Goal: Information Seeking & Learning: Learn about a topic

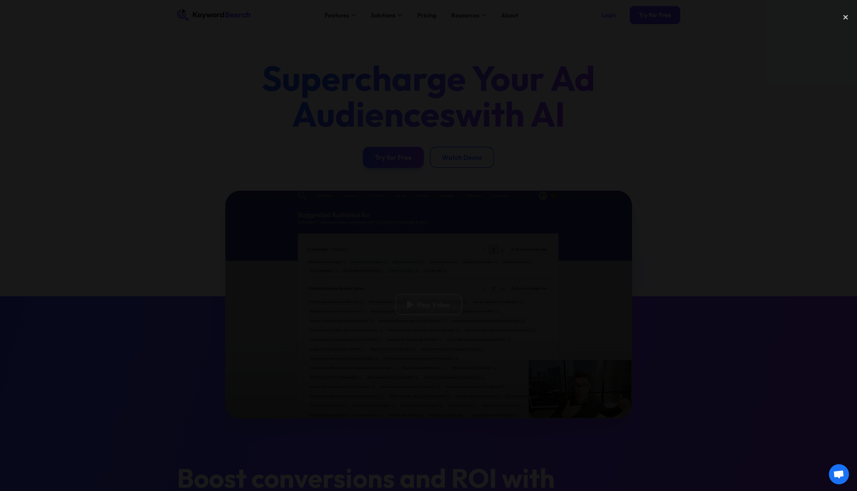
click at [366, 350] on div at bounding box center [428, 245] width 857 height 471
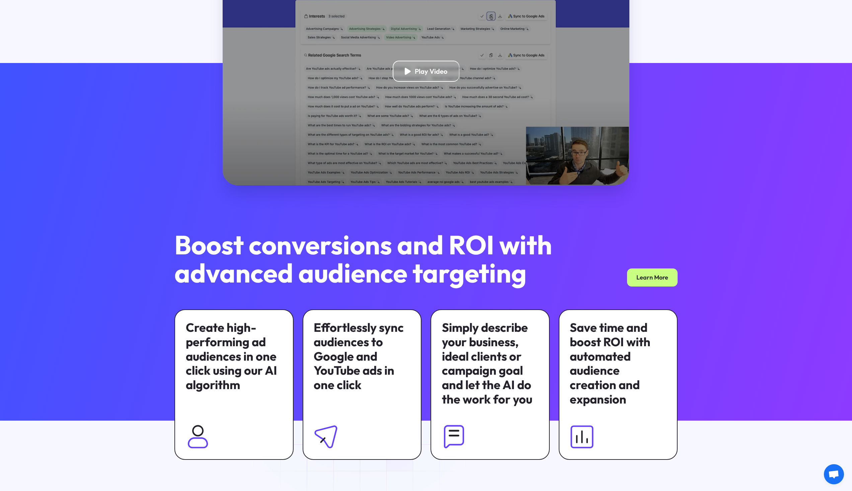
scroll to position [234, 0]
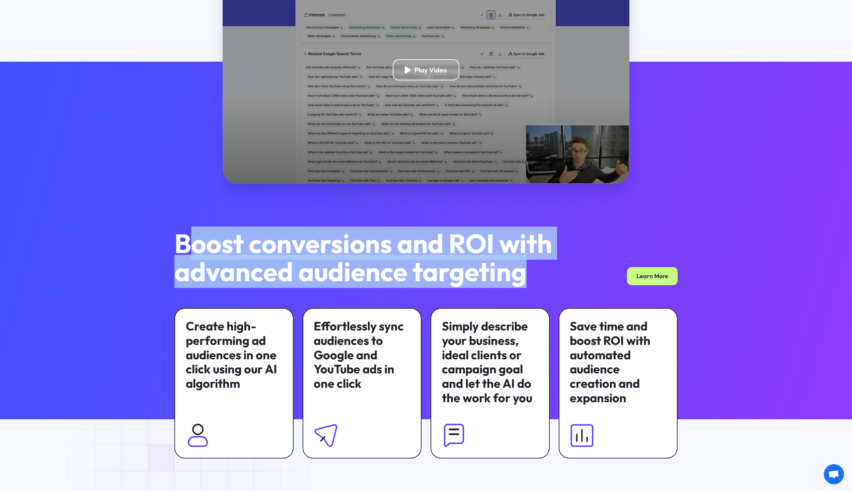
drag, startPoint x: 185, startPoint y: 233, endPoint x: 559, endPoint y: 281, distance: 377.8
click at [559, 281] on h2 "Boost conversions and ROI with advanced audience targeting" at bounding box center [370, 257] width 392 height 56
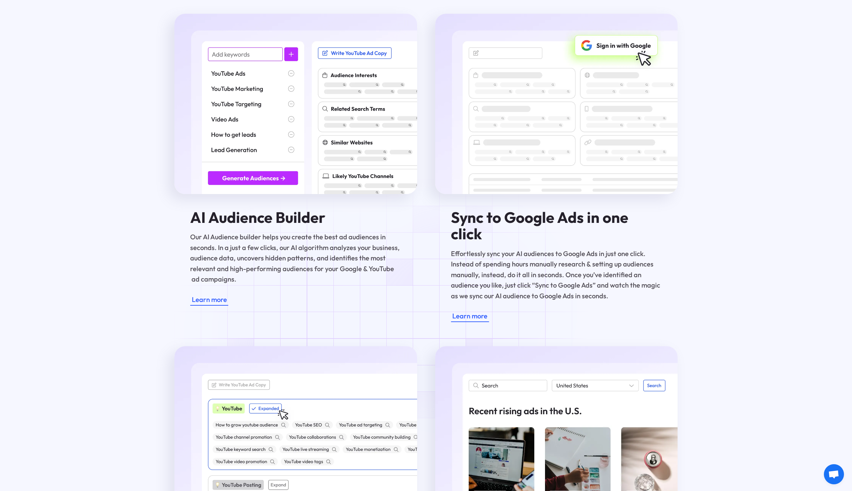
scroll to position [1004, 0]
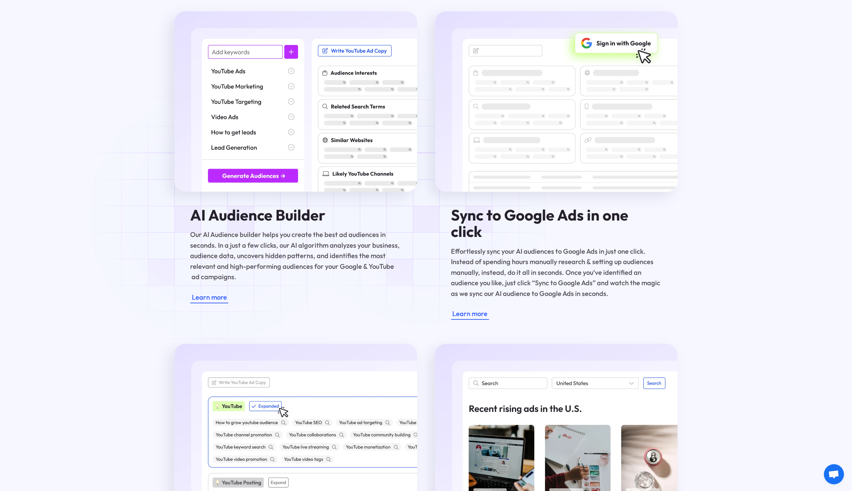
click at [212, 215] on h4 "AI Audience Builder" at bounding box center [295, 215] width 211 height 17
click at [267, 242] on p "Our AI Audience builder helps you create the best ad audiences in seconds. In a…" at bounding box center [295, 255] width 211 height 53
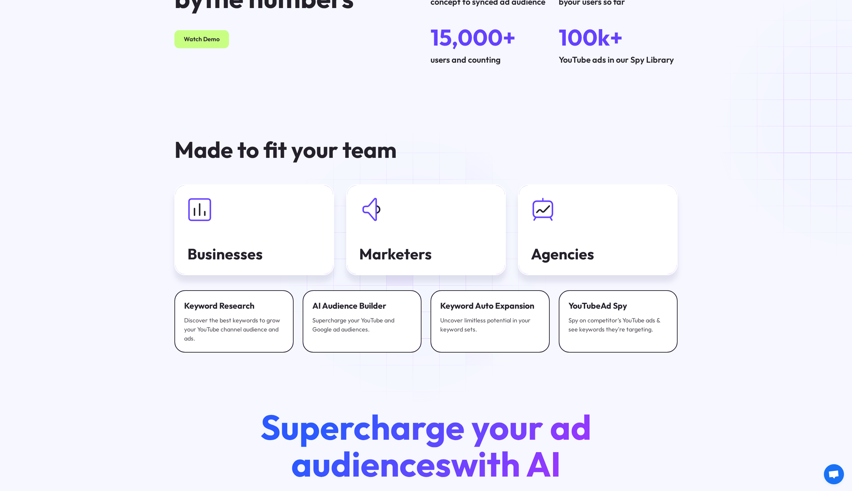
scroll to position [2460, 0]
